Goal: Feedback & Contribution: Submit feedback/report problem

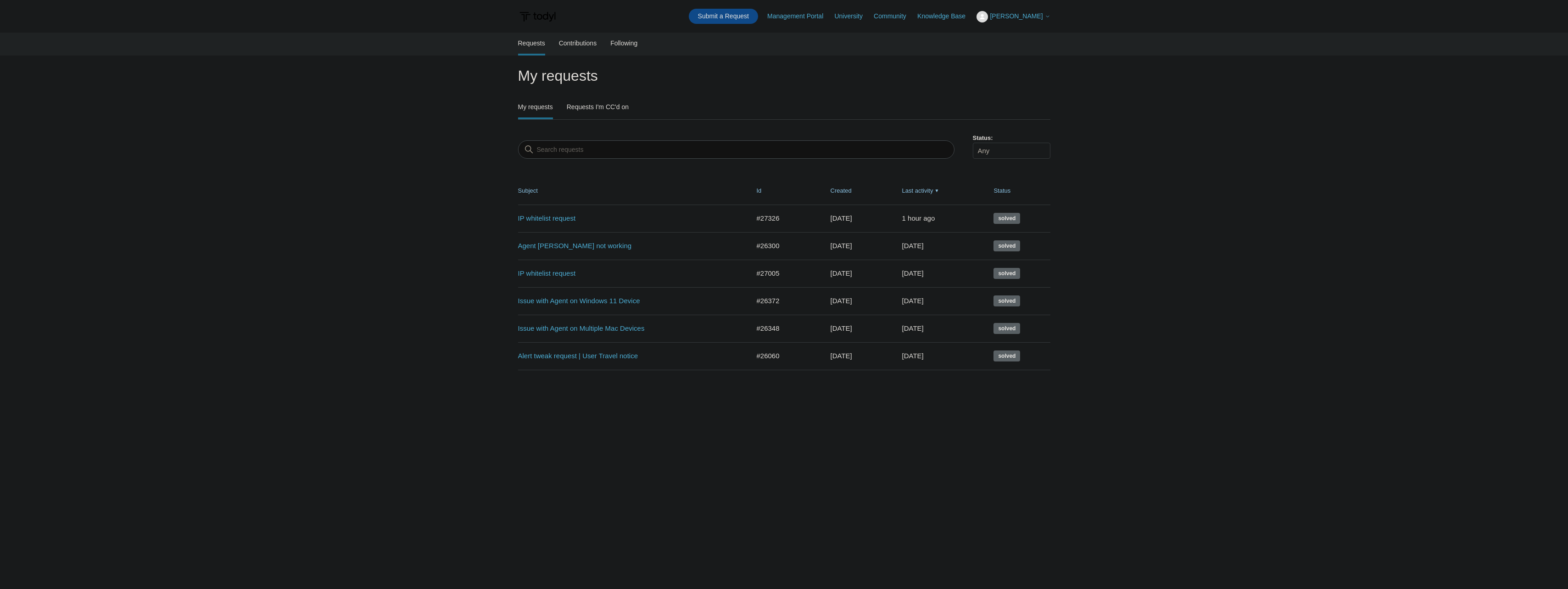
click at [756, 17] on link "Submit a Request" at bounding box center [723, 16] width 70 height 15
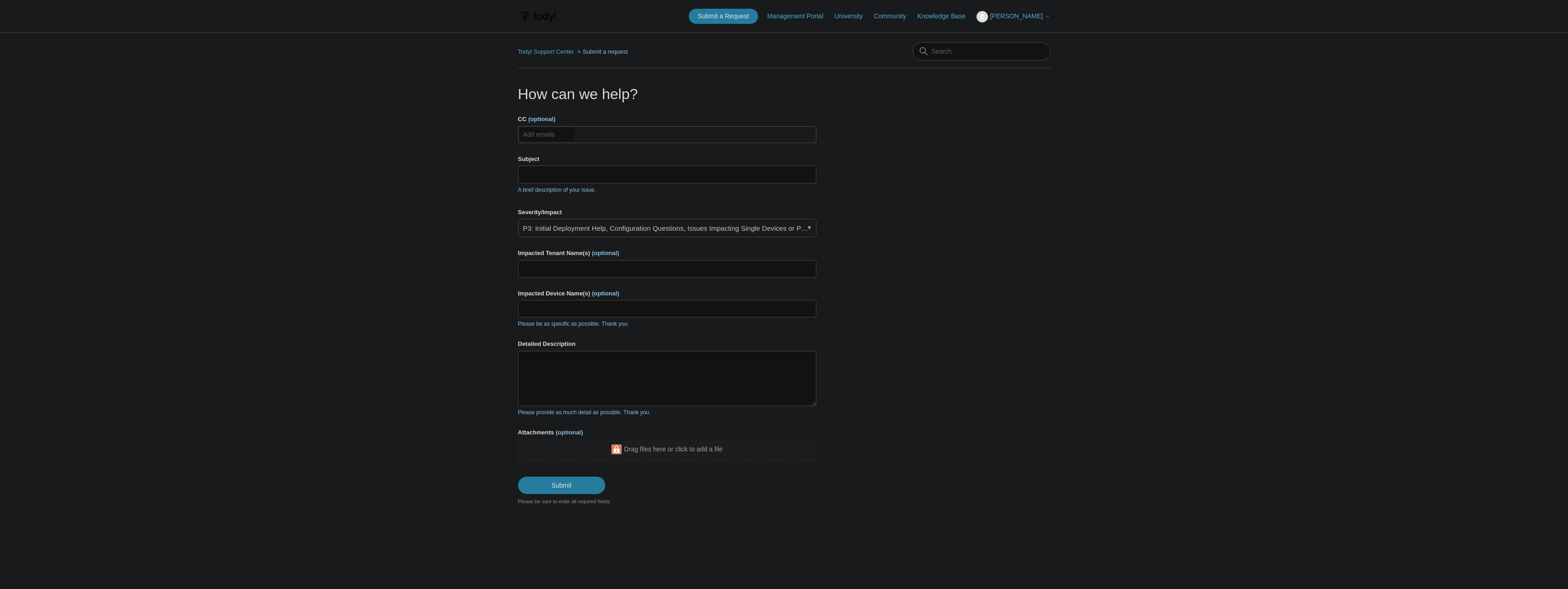
click at [555, 133] on input "CC (optional)" at bounding box center [547, 134] width 55 height 14
type input "help@nextperimeter.com"
click at [550, 168] on input "Subject" at bounding box center [667, 175] width 299 height 18
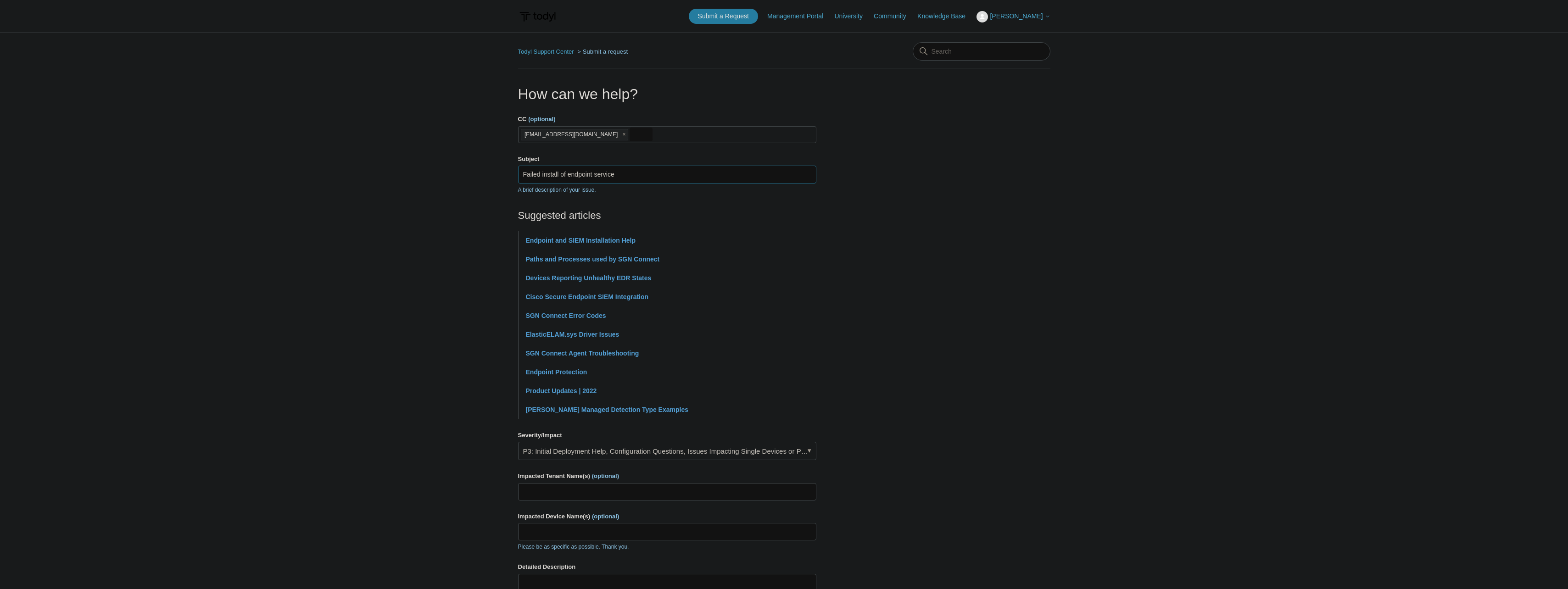
type input "Failed install of endpoint service"
click at [445, 216] on main "Todyl Support Center Submit a request How can we help? CC (optional) help@nextp…" at bounding box center [784, 380] width 1568 height 696
click at [553, 242] on link "Endpoint and SIEM Installation Help" at bounding box center [581, 240] width 110 height 7
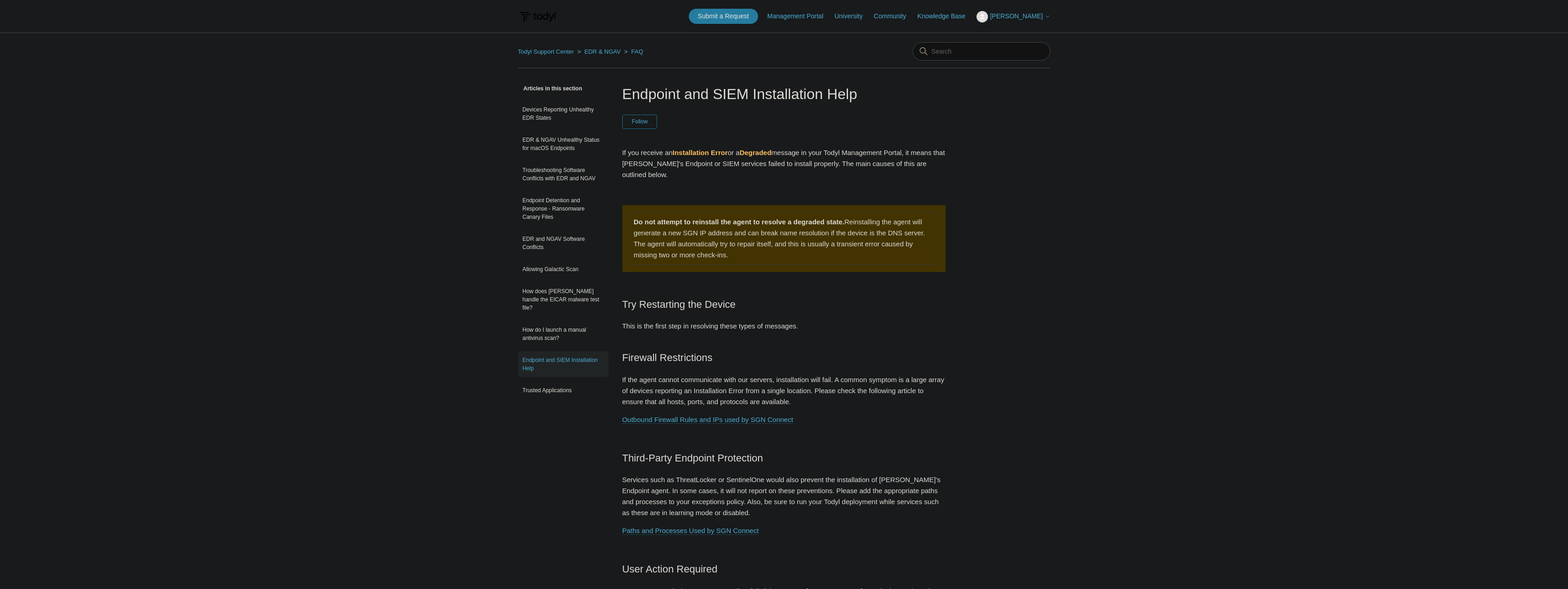
click at [821, 296] on h2 "Try Restarting the Device" at bounding box center [785, 304] width 324 height 16
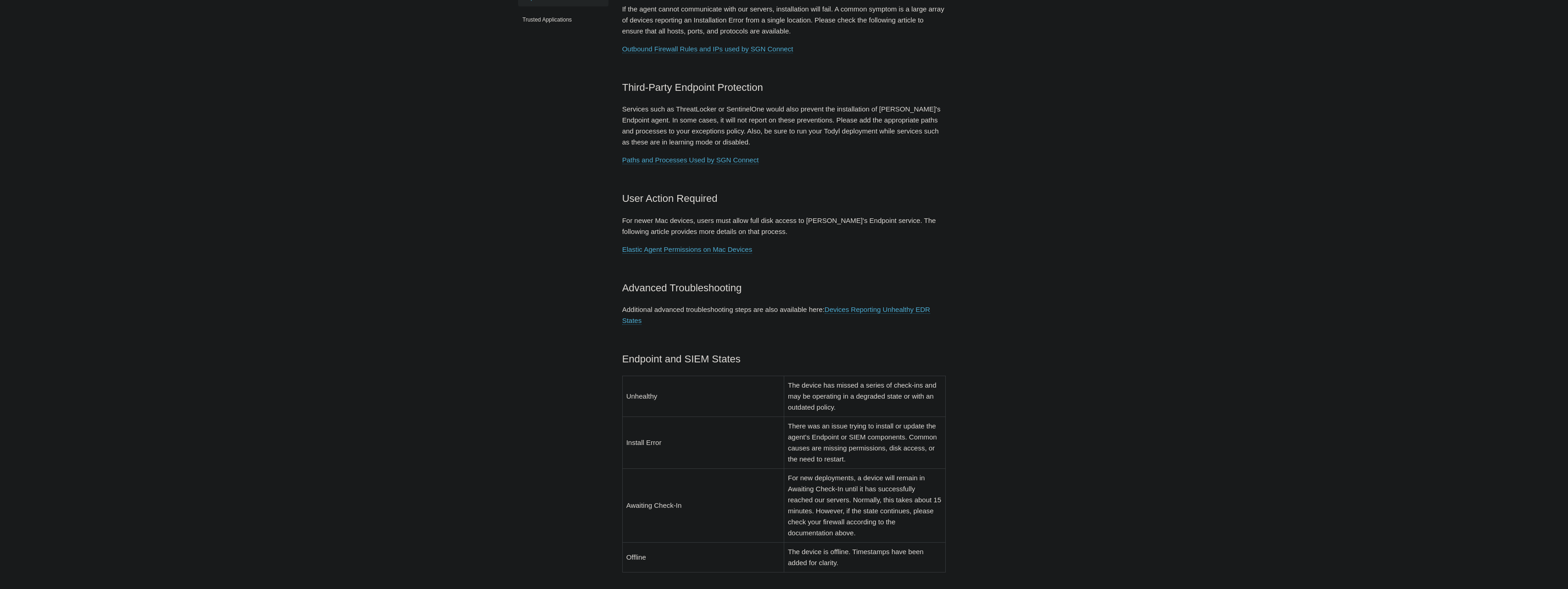
scroll to position [137, 0]
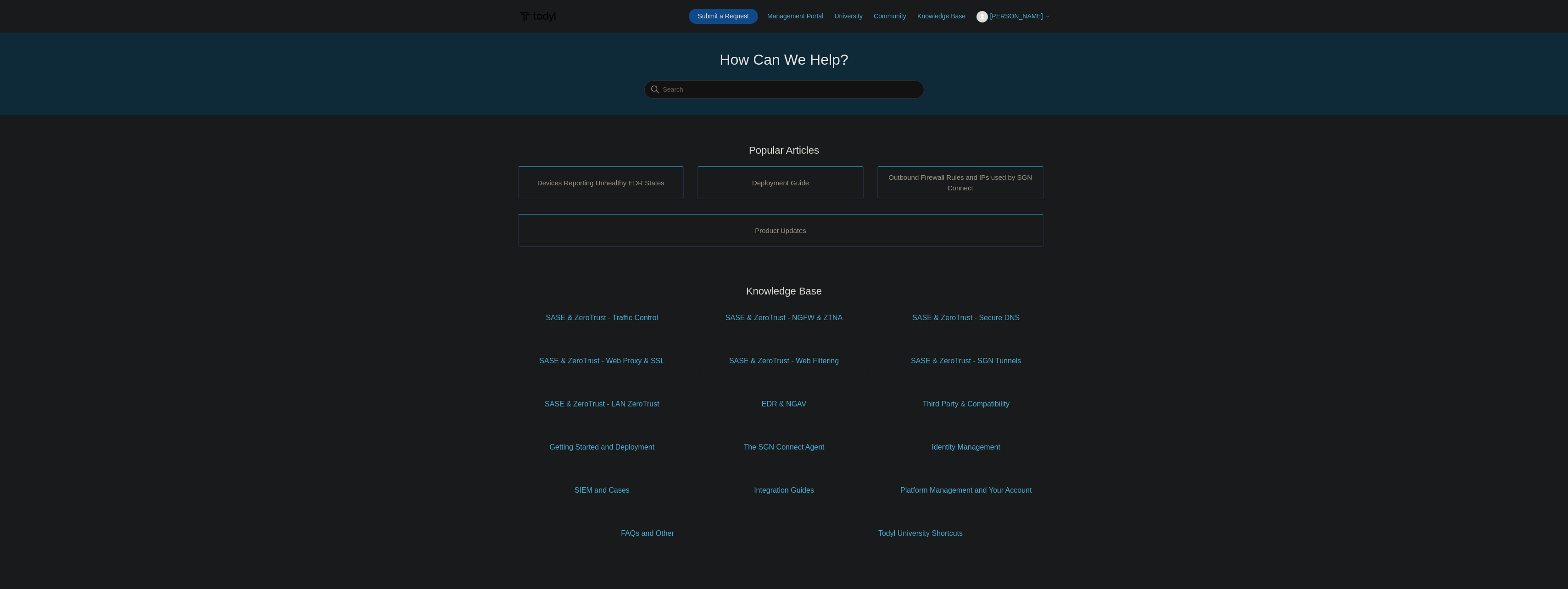
click at [719, 15] on link "Submit a Request" at bounding box center [723, 16] width 70 height 15
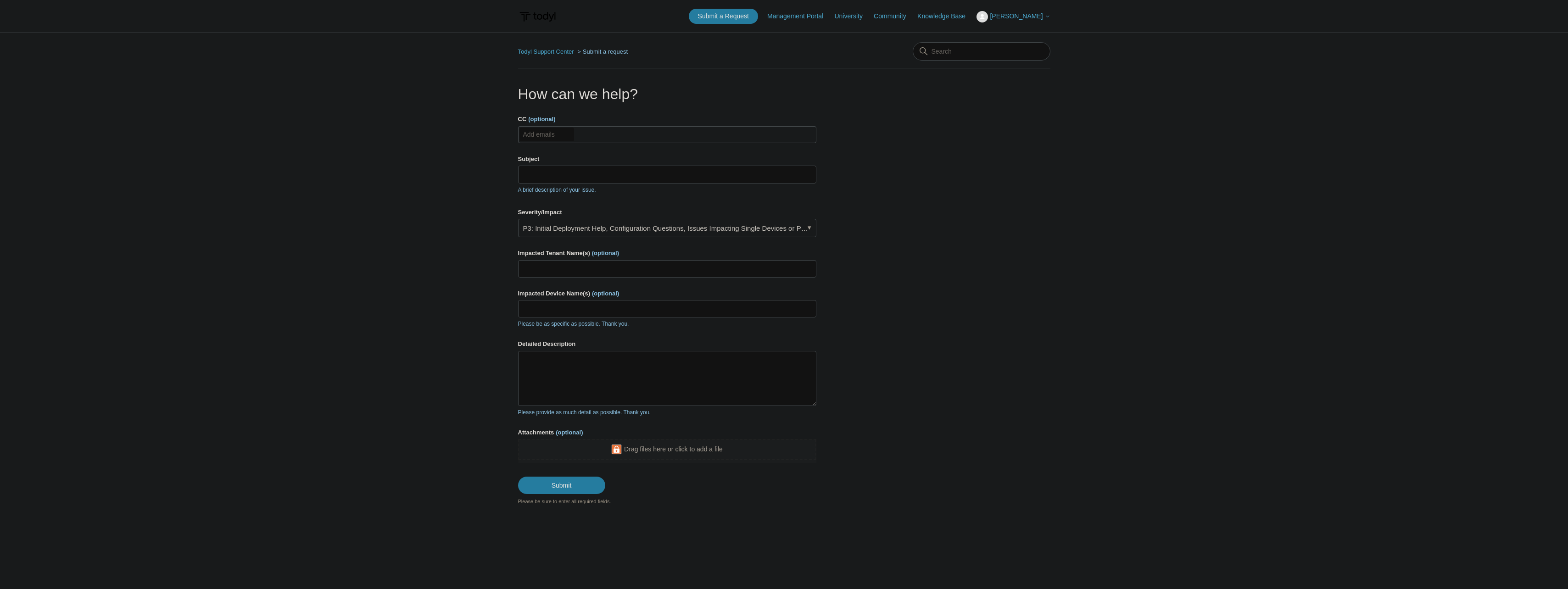
drag, startPoint x: 584, startPoint y: 138, endPoint x: 576, endPoint y: 139, distance: 8.1
click at [582, 138] on ul "Add emails" at bounding box center [667, 134] width 299 height 17
type input "[EMAIL_ADDRESS][DOMAIN_NAME]"
click at [553, 171] on input "Subject" at bounding box center [667, 175] width 299 height 18
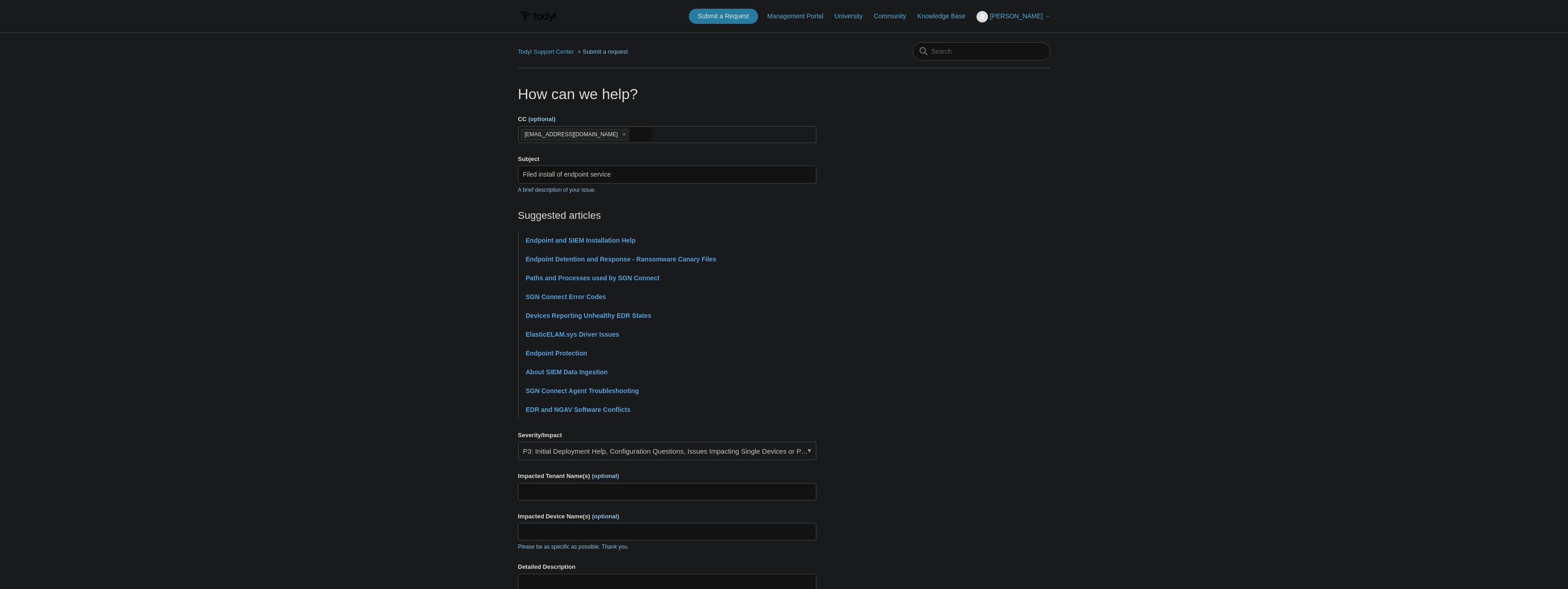
click at [479, 175] on main "Todyl Support Center Submit a request How can we help? CC (optional) help@nextp…" at bounding box center [784, 380] width 1568 height 696
click at [652, 173] on input "Filed install of endpoint service" at bounding box center [667, 175] width 299 height 18
click at [638, 173] on input "Filed install of endpoint service" at bounding box center [667, 175] width 299 height 18
paste input "0xc0000142"
type input "Filed install of endpoint service 0xc0000142"
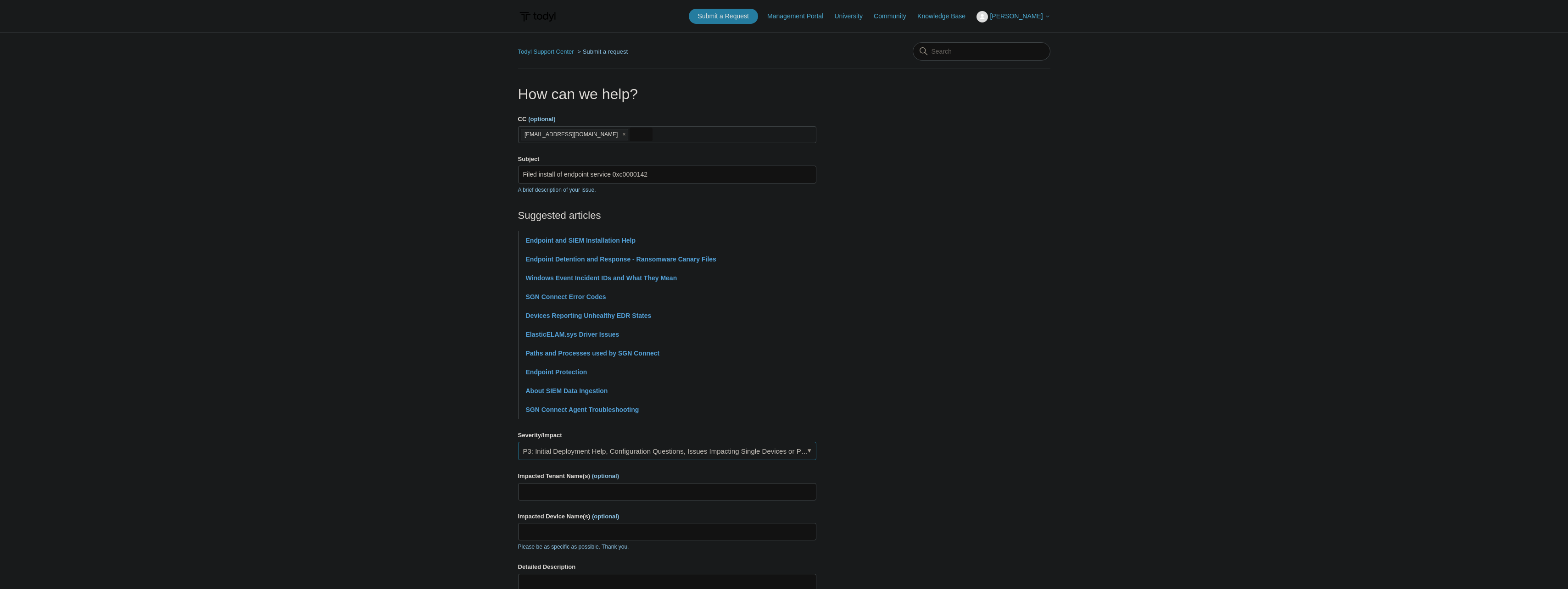
click at [563, 453] on link "P3: Initial Deployment Help, Configuration Questions, Issues Impacting Single D…" at bounding box center [667, 451] width 299 height 19
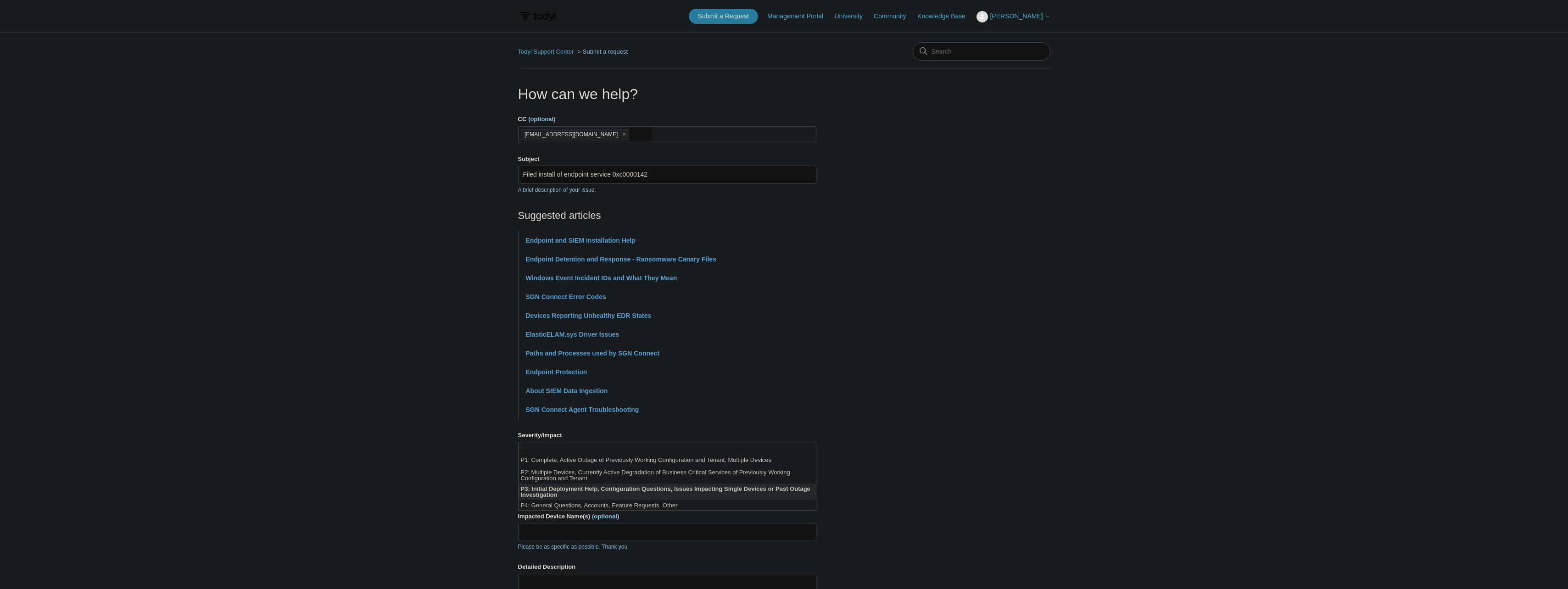
click at [585, 496] on li "P3: Initial Deployment Help, Configuration Questions, Issues Impacting Single D…" at bounding box center [667, 491] width 298 height 17
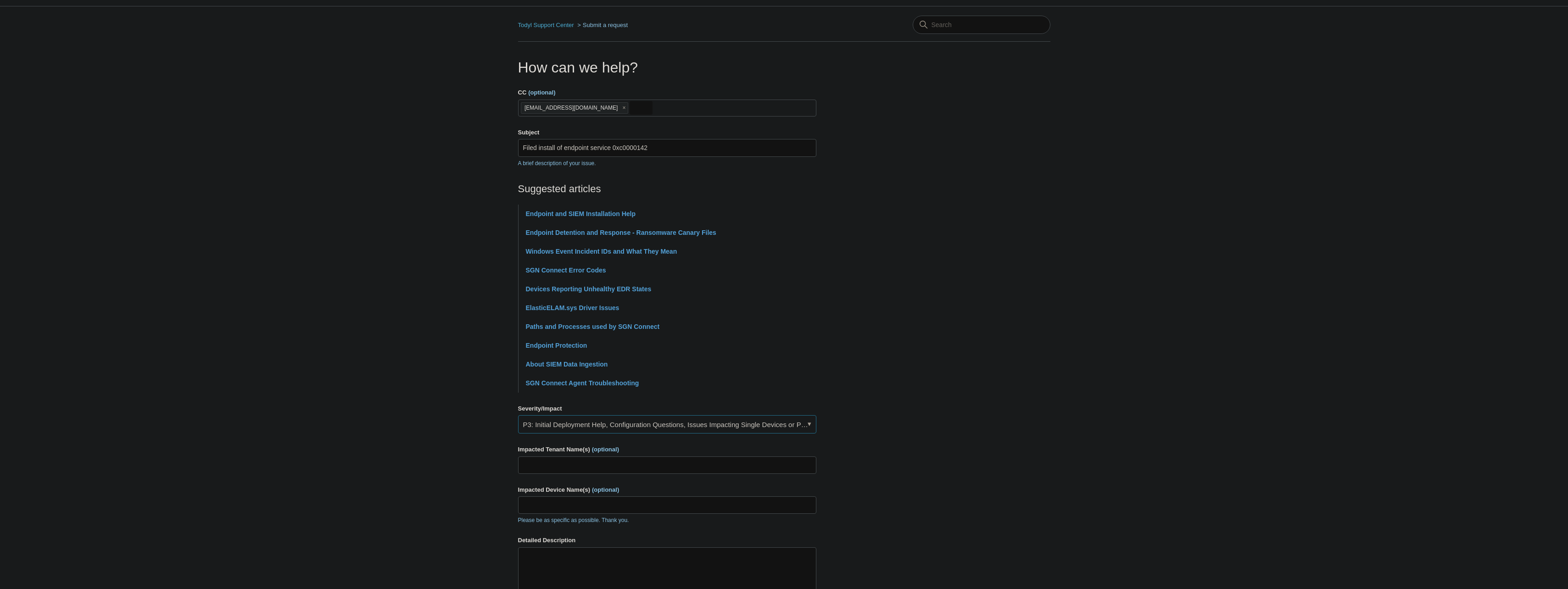
scroll to position [91, 0]
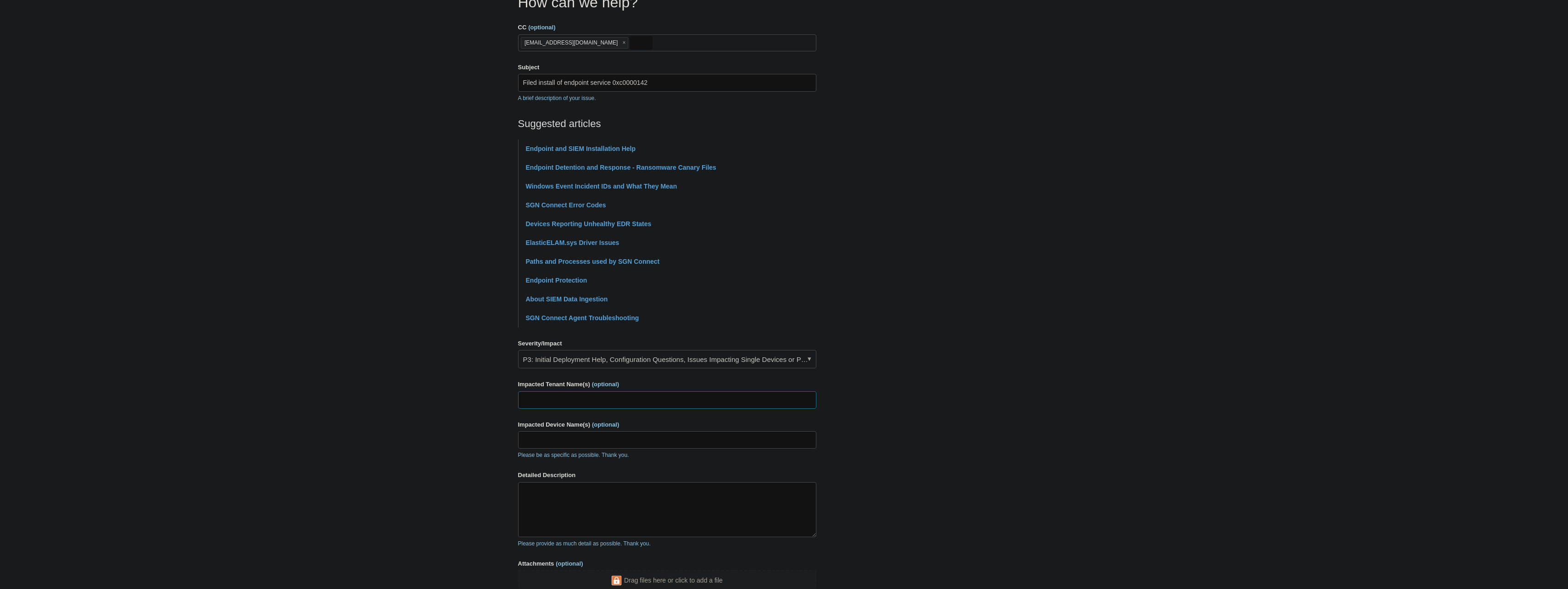
click at [602, 398] on input "Impacted Tenant Name(s) (optional)" at bounding box center [667, 401] width 299 height 18
paste input "Trail Lines Inc."
type input "Trail Lines Inc."
click at [542, 435] on input "Impacted Device Name(s) (optional)" at bounding box center [667, 440] width 299 height 18
click at [567, 434] on input "Impacted Device Name(s) (optional)" at bounding box center [667, 440] width 299 height 18
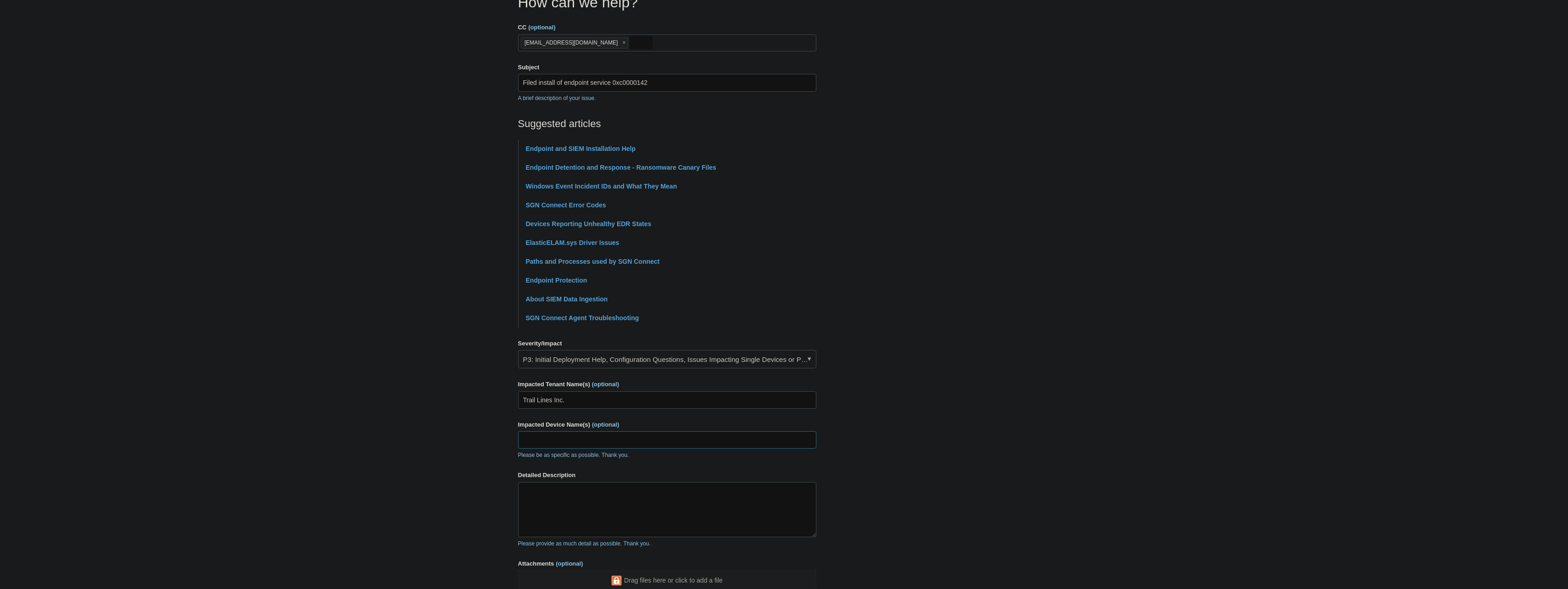
paste input "TRL10-45"
type input "TRL10-45"
click at [539, 496] on textarea "Detailed Description" at bounding box center [667, 509] width 299 height 55
type textarea "H"
paste textarea "(FAILED) failed install endpoint service: exit status 0xc0000142"
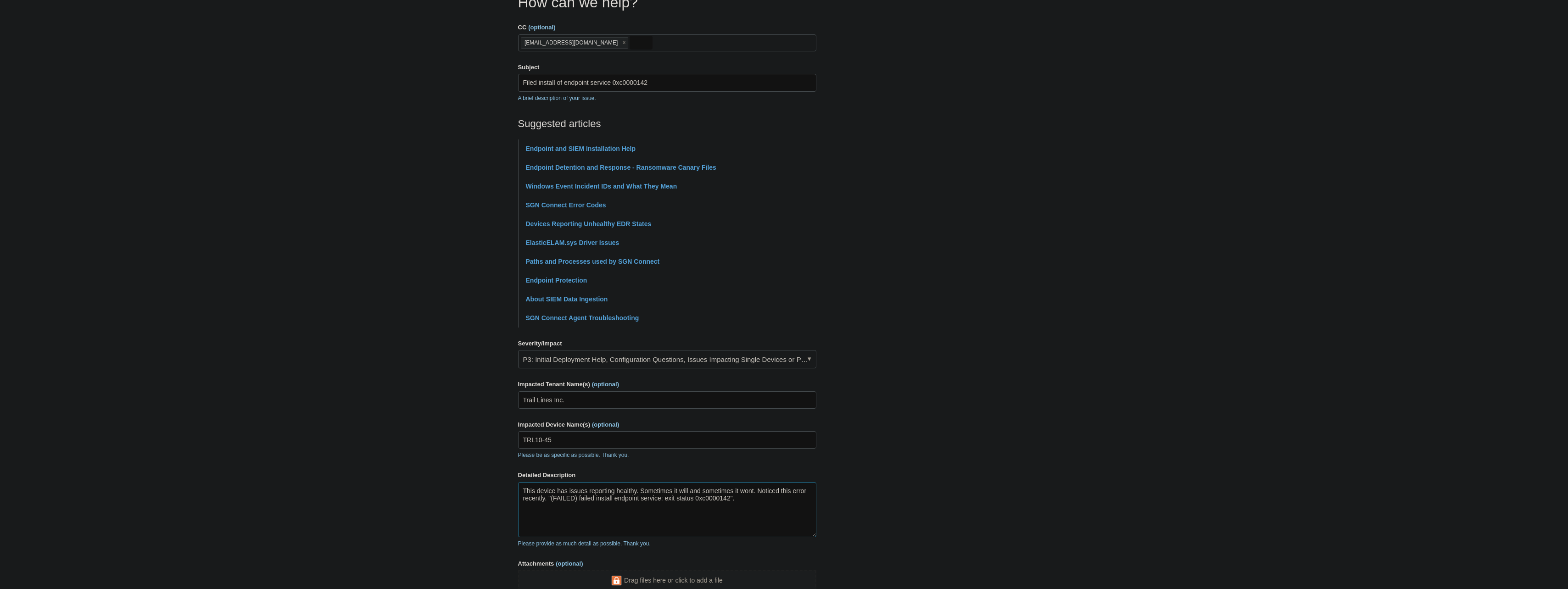
click at [741, 503] on textarea "This device has issues reporting healthy. Sometimes it will and sometimes it wo…" at bounding box center [667, 509] width 299 height 55
click at [668, 505] on textarea "This device has issues reporting healthy. Sometimes it will and sometimes it wo…" at bounding box center [667, 509] width 299 height 55
paste textarea ""C:\Program Files\Elastic\Agent\elastic-agent.exe" uninstall -f"
drag, startPoint x: 555, startPoint y: 532, endPoint x: 520, endPoint y: 486, distance: 57.8
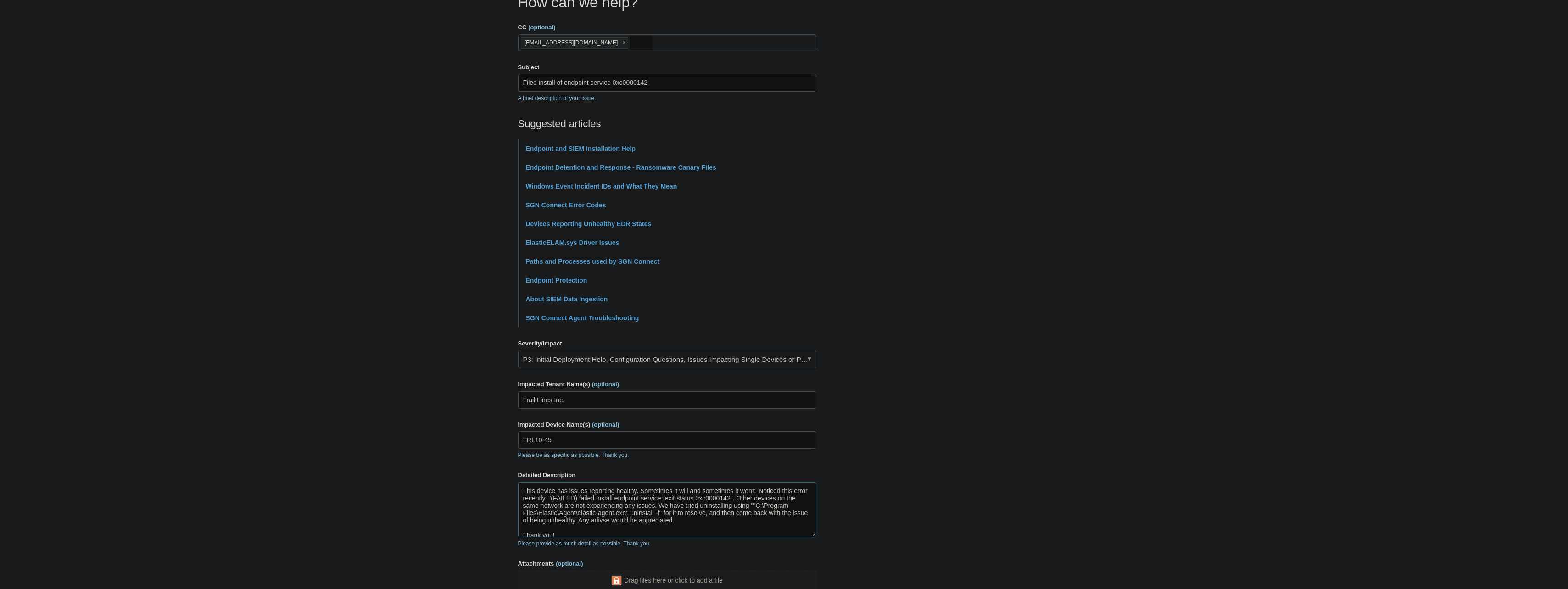
click at [520, 486] on textarea "This device has issues reporting healthy. Sometimes it will and sometimes it wo…" at bounding box center [667, 509] width 299 height 55
paste textarea "Hi [Team/Support], We're encountering an issue with one device intermittently r…"
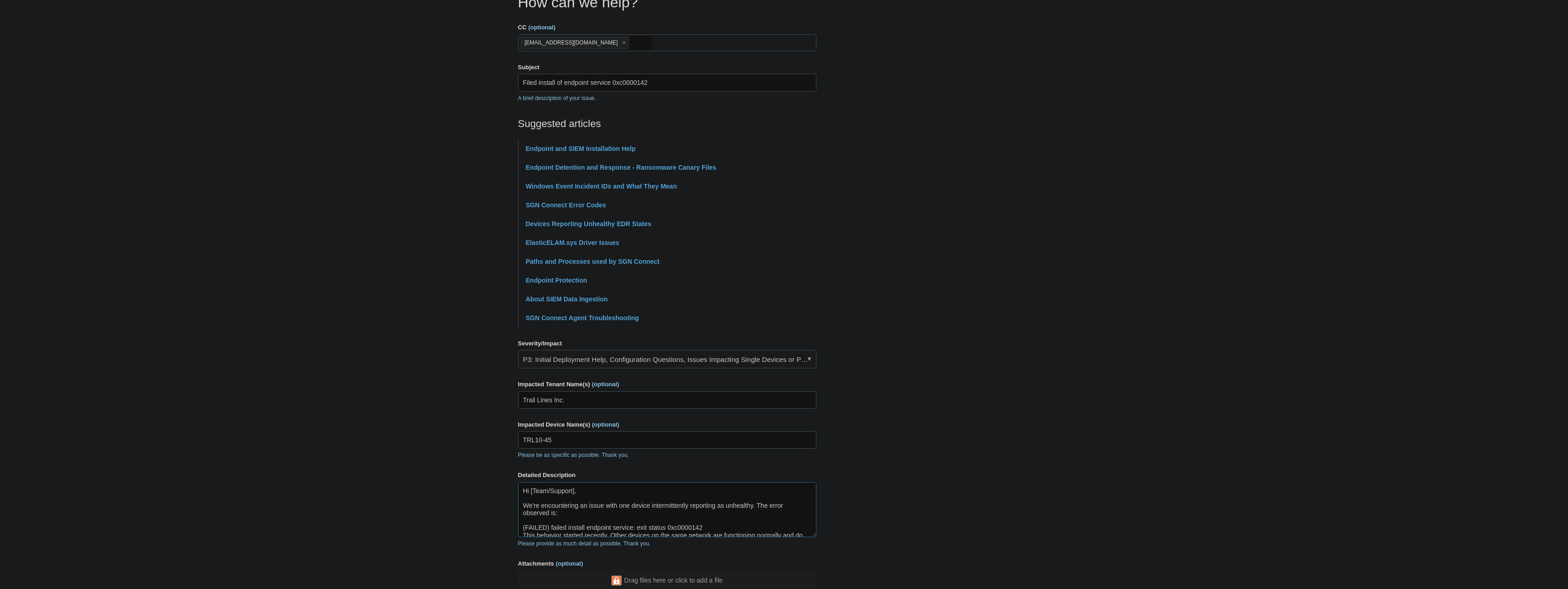
drag, startPoint x: 574, startPoint y: 491, endPoint x: 540, endPoint y: 496, distance: 34.4
click at [531, 493] on textarea "Hi [Team/Support], We're encountering an issue with one device intermittently r…" at bounding box center [667, 509] width 299 height 55
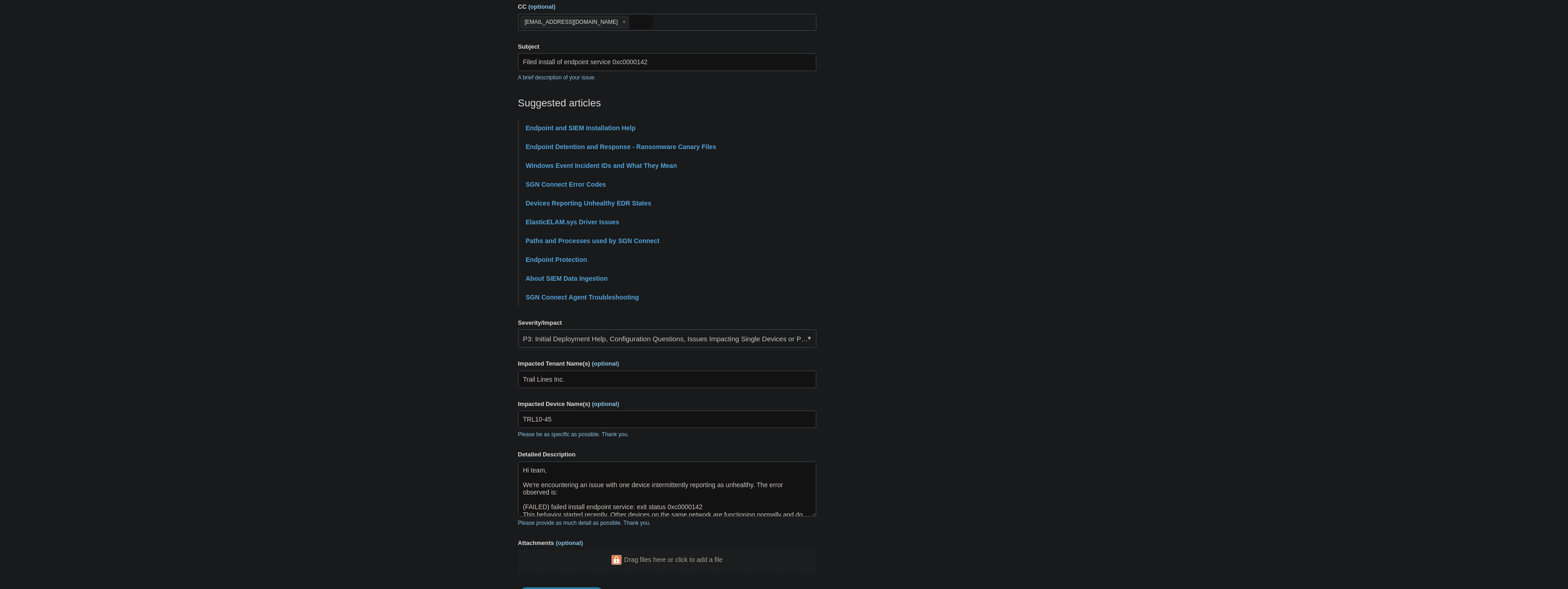
scroll to position [137, 0]
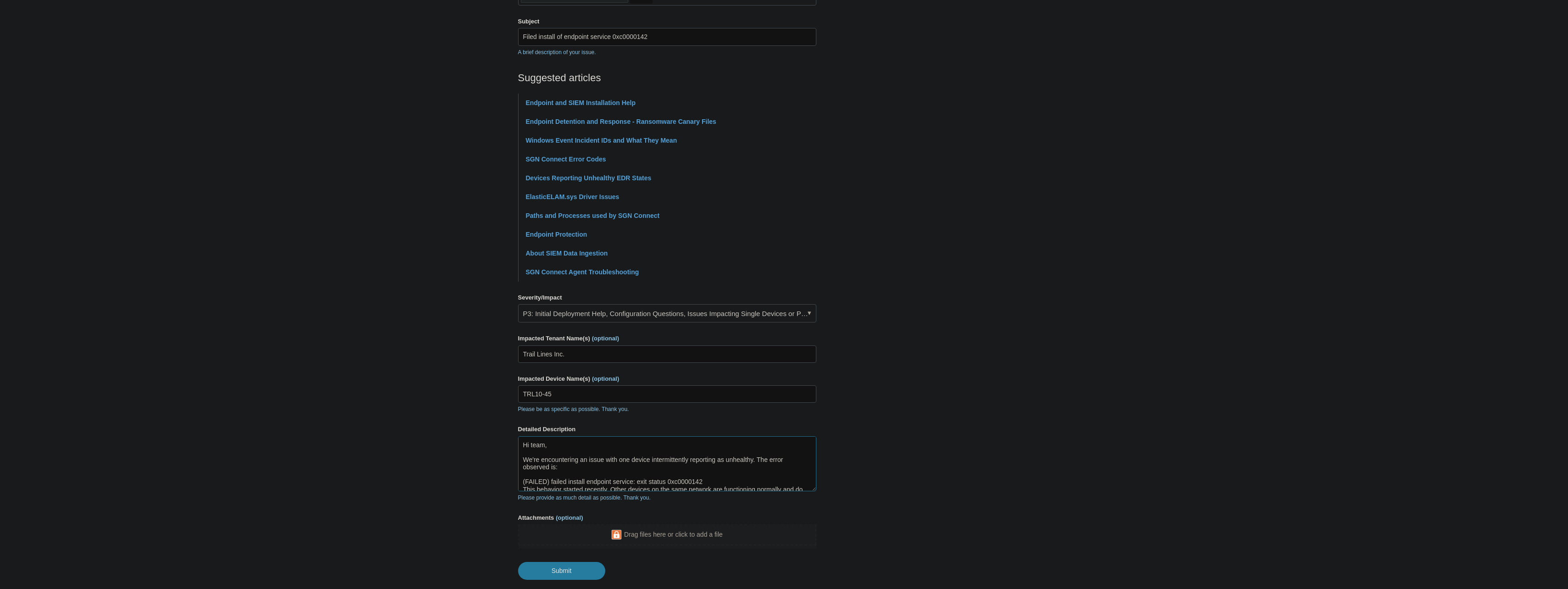
click at [524, 466] on textarea "Hi team, We're encountering an issue with one device intermittently reporting a…" at bounding box center [667, 463] width 299 height 55
drag, startPoint x: 610, startPoint y: 452, endPoint x: 518, endPoint y: 455, distance: 92.0
click at [518, 455] on textarea "Hi team, We're encountering an issue with one device intermittently reporting a…" at bounding box center [667, 463] width 299 height 55
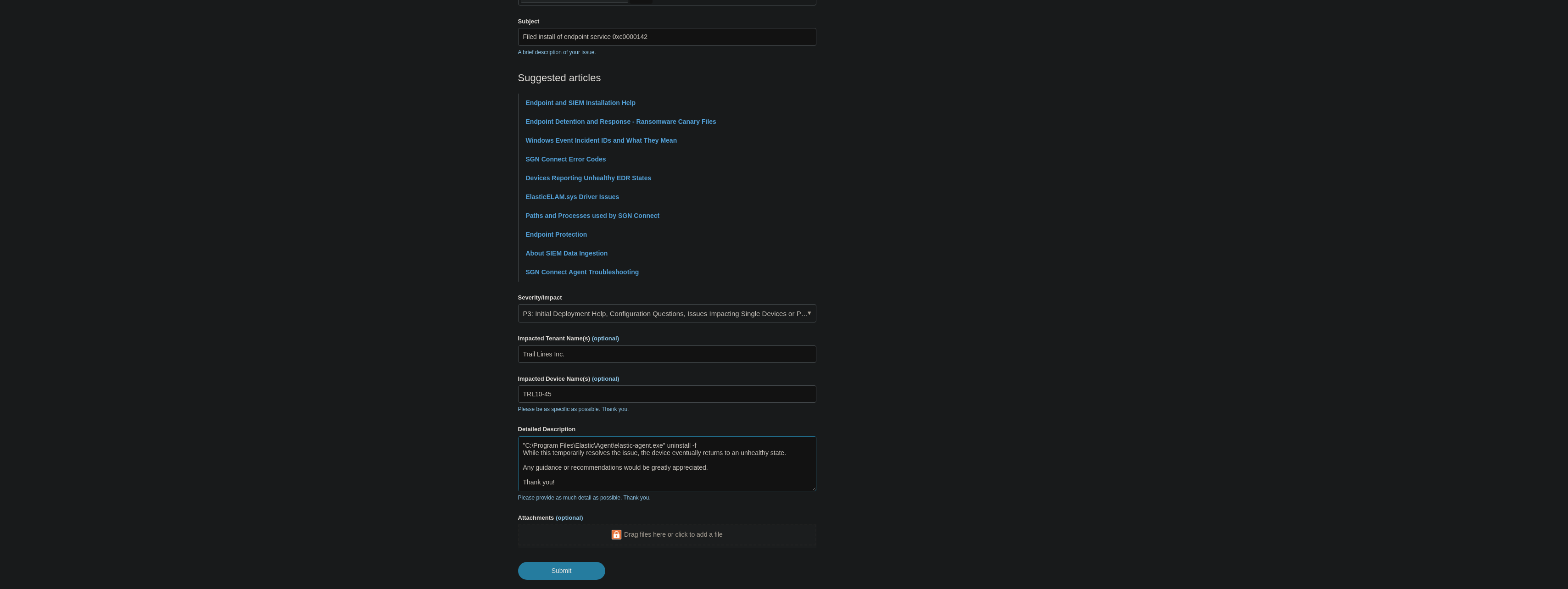
click at [637, 453] on textarea "Hi team, We're encountering an issue with one device intermittently reporting a…" at bounding box center [667, 463] width 299 height 55
click at [658, 465] on textarea "Hi team, We're encountering an issue with one device intermittently reporting a…" at bounding box center [667, 463] width 299 height 55
type textarea "Hi team, We're encountering an issue with one device intermittently reporting a…"
click at [570, 568] on input "Submit" at bounding box center [561, 570] width 87 height 19
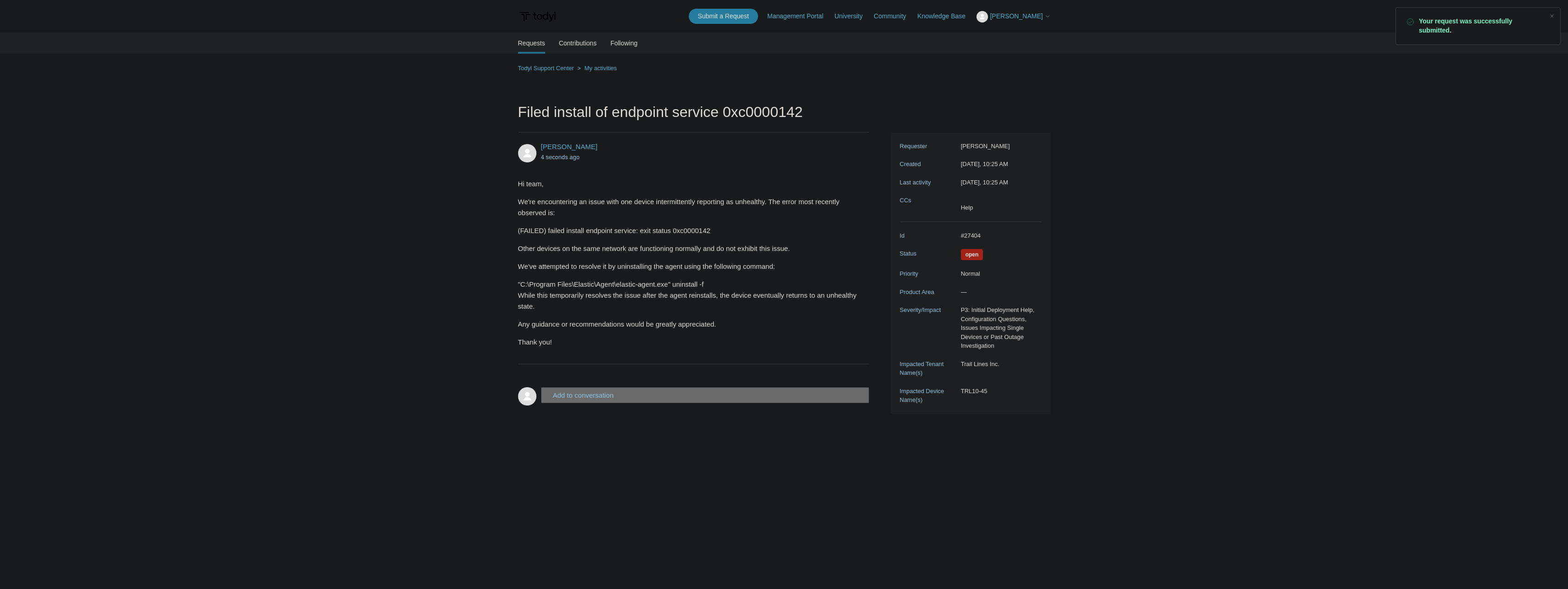
click at [1025, 17] on span "[PERSON_NAME]" at bounding box center [1017, 16] width 53 height 7
click at [1020, 34] on link "My Support Requests" at bounding box center [1022, 36] width 89 height 16
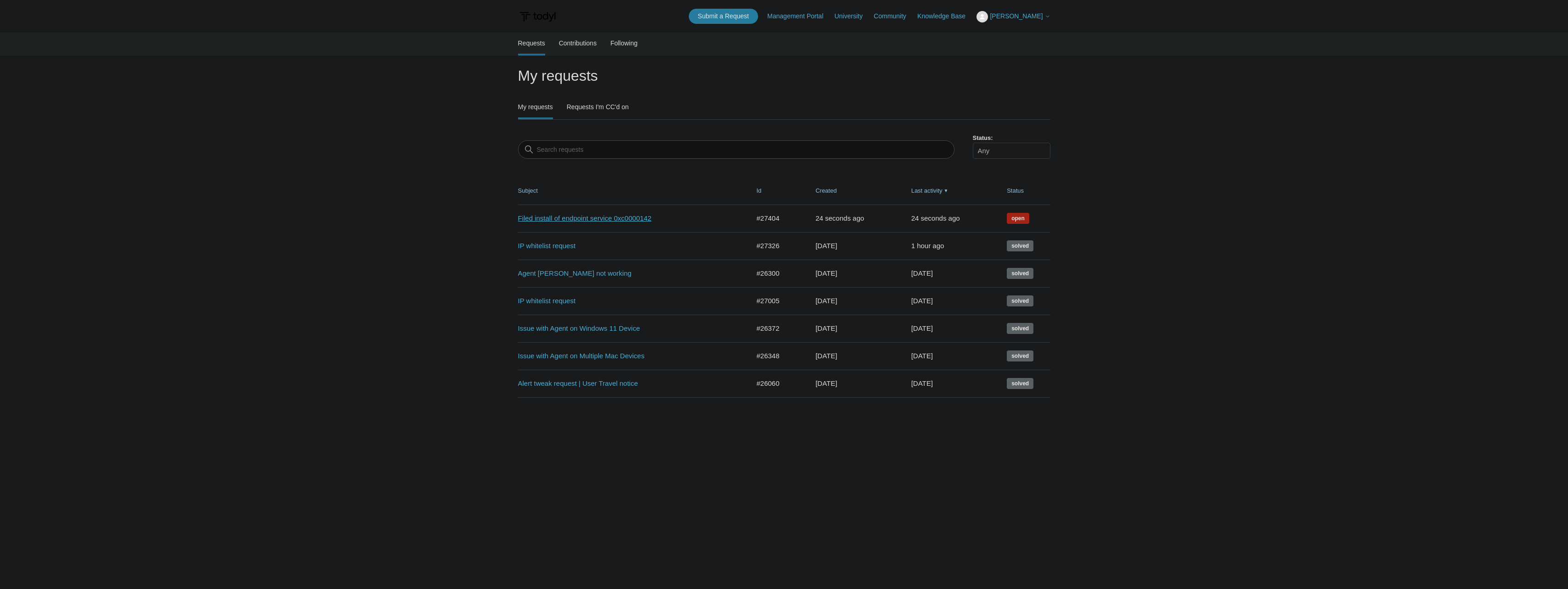
click at [619, 217] on link "Filed install of endpoint service 0xc0000142" at bounding box center [627, 218] width 218 height 11
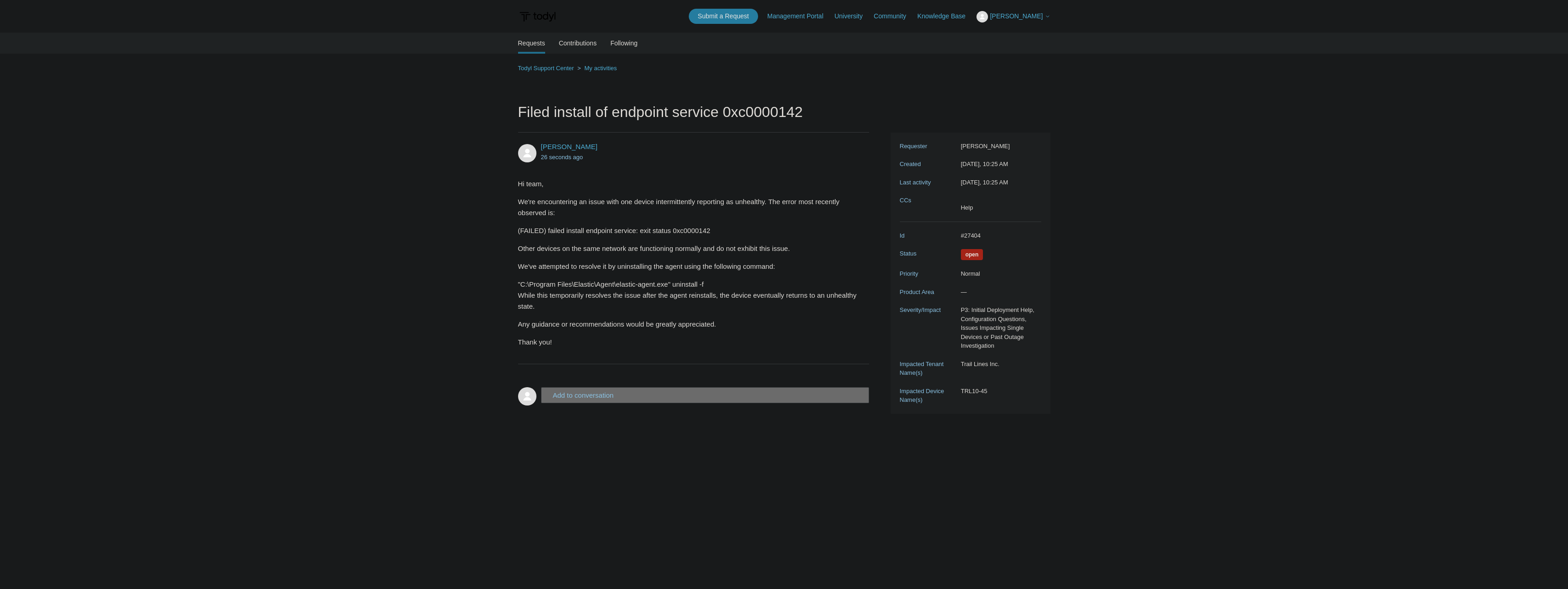
click at [672, 114] on h1 "Filed install of endpoint service 0xc0000142" at bounding box center [694, 117] width 352 height 31
click at [661, 113] on h1 "Filed install of endpoint service 0xc0000142" at bounding box center [694, 117] width 352 height 31
click at [837, 129] on h1 "Filed install of endpoint service 0xc0000142" at bounding box center [694, 117] width 352 height 31
click at [791, 175] on section "Hi team, We're encountering an issue with one device intermittently reporting a…" at bounding box center [689, 263] width 343 height 183
drag, startPoint x: 290, startPoint y: 255, endPoint x: 291, endPoint y: 239, distance: 16.0
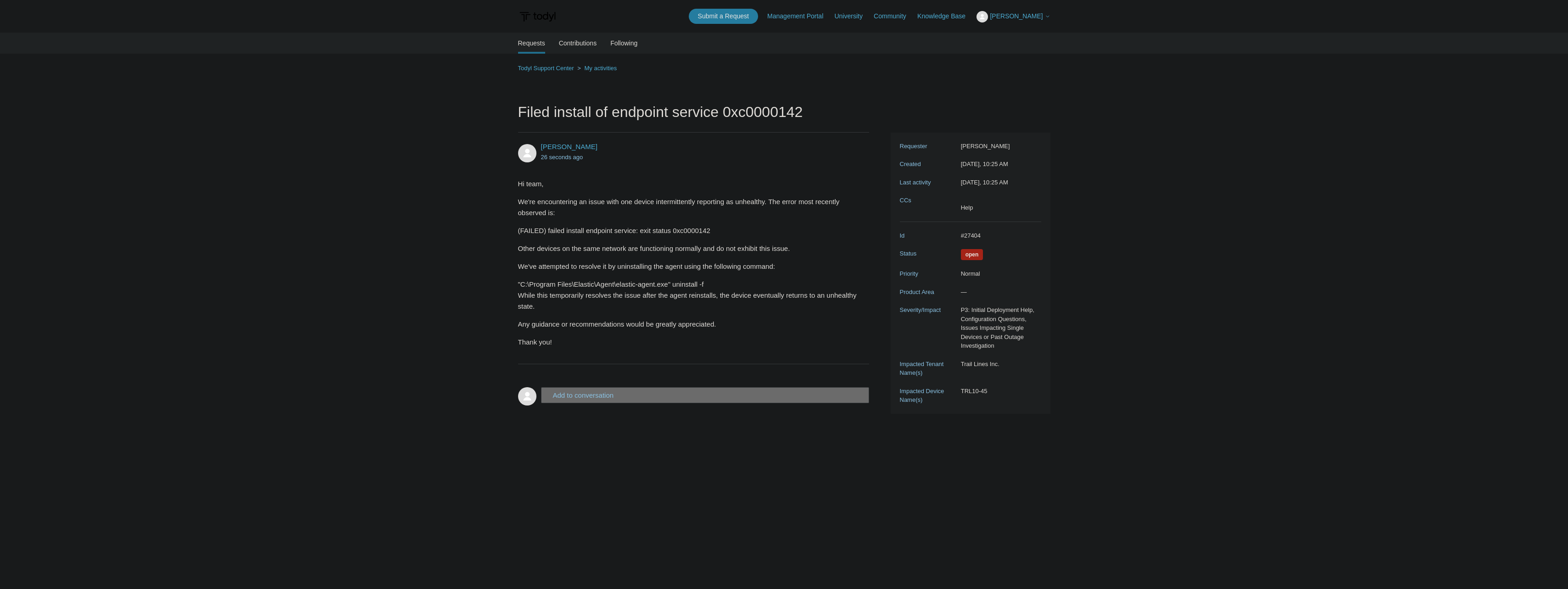
click at [290, 252] on main "Requests Contributions Following Todyl Support Center My activities Filed insta…" at bounding box center [784, 297] width 1568 height 530
drag, startPoint x: 983, startPoint y: 237, endPoint x: 950, endPoint y: 235, distance: 33.1
click at [950, 235] on dl "Id #27404 Status Open Priority Normal Product Area — Severity/Impact P3: Initia…" at bounding box center [971, 317] width 141 height 191
copy dl "#27404"
